Goal: Communication & Community: Connect with others

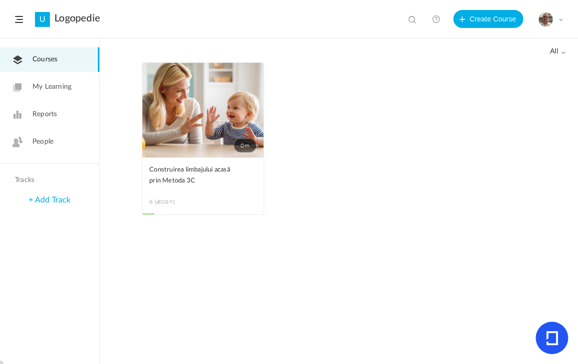
click at [33, 141] on span "People" at bounding box center [42, 142] width 21 height 10
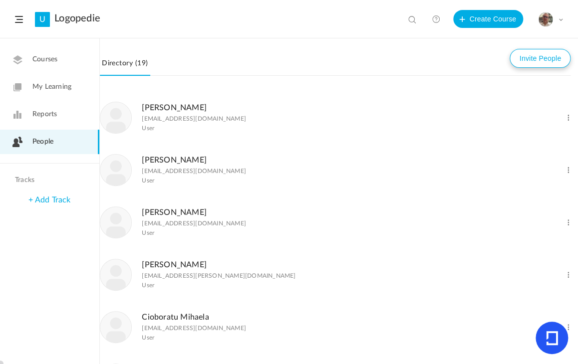
click at [533, 58] on button "Invite People" at bounding box center [539, 58] width 61 height 19
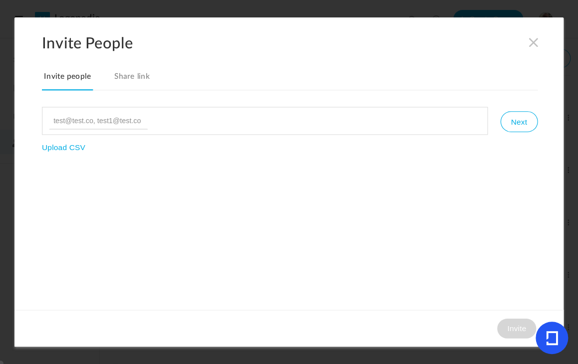
click at [130, 79] on link "Share link" at bounding box center [132, 80] width 40 height 21
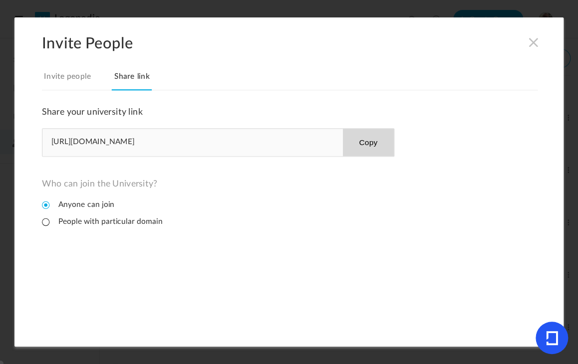
click at [365, 144] on button "Copy" at bounding box center [367, 142] width 51 height 27
click at [533, 42] on span at bounding box center [533, 42] width 11 height 11
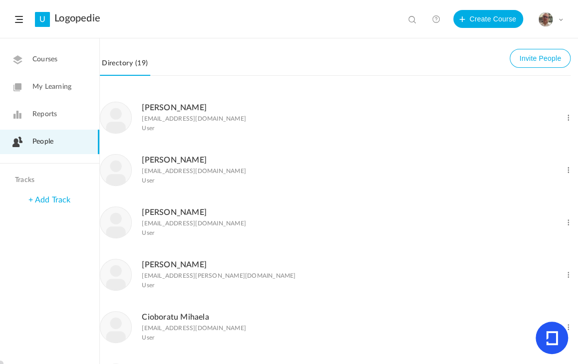
click at [50, 60] on span "Courses" at bounding box center [44, 59] width 25 height 10
